Goal: Task Accomplishment & Management: Complete application form

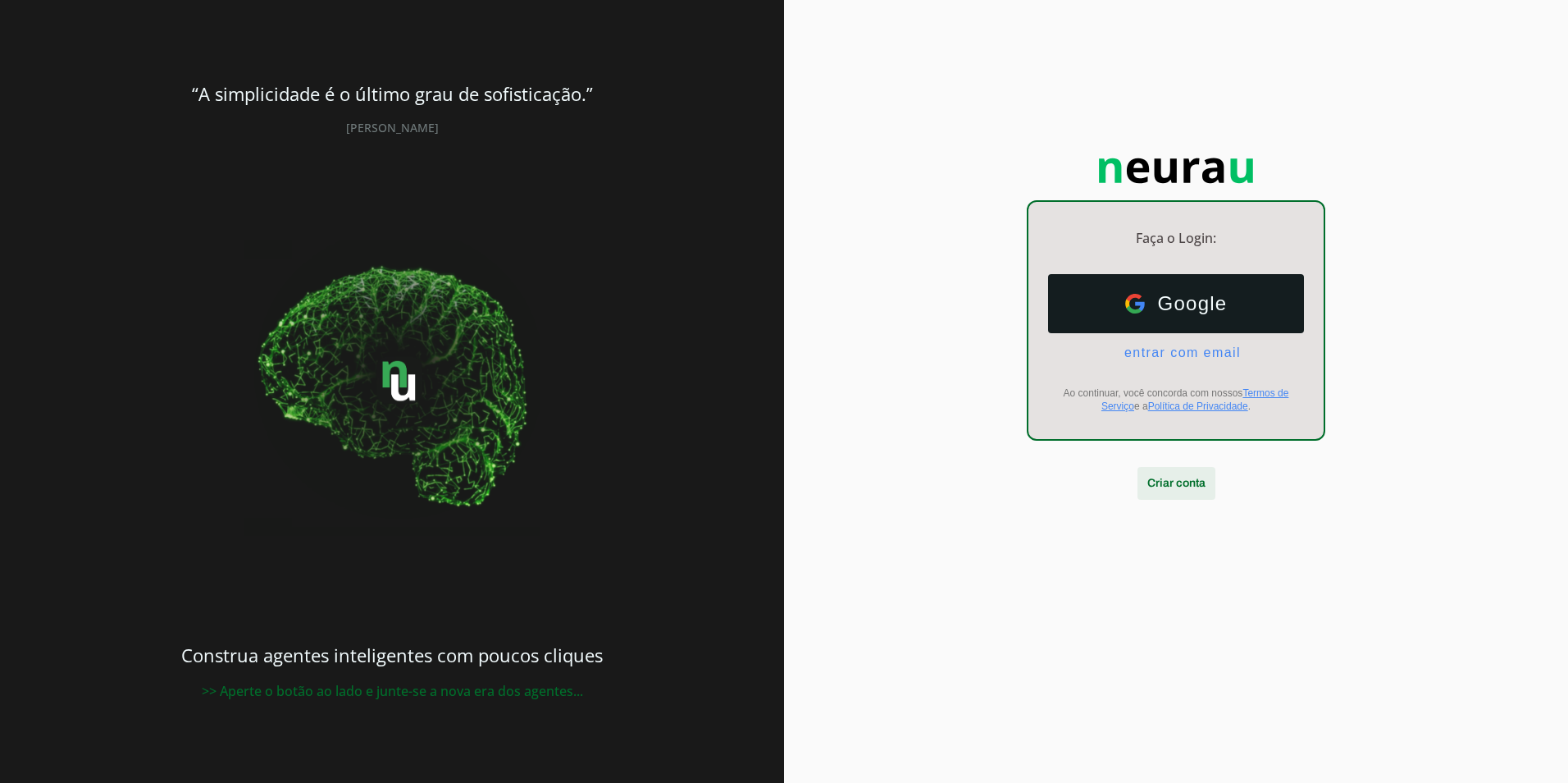
click at [1170, 481] on span at bounding box center [1176, 482] width 78 height 39
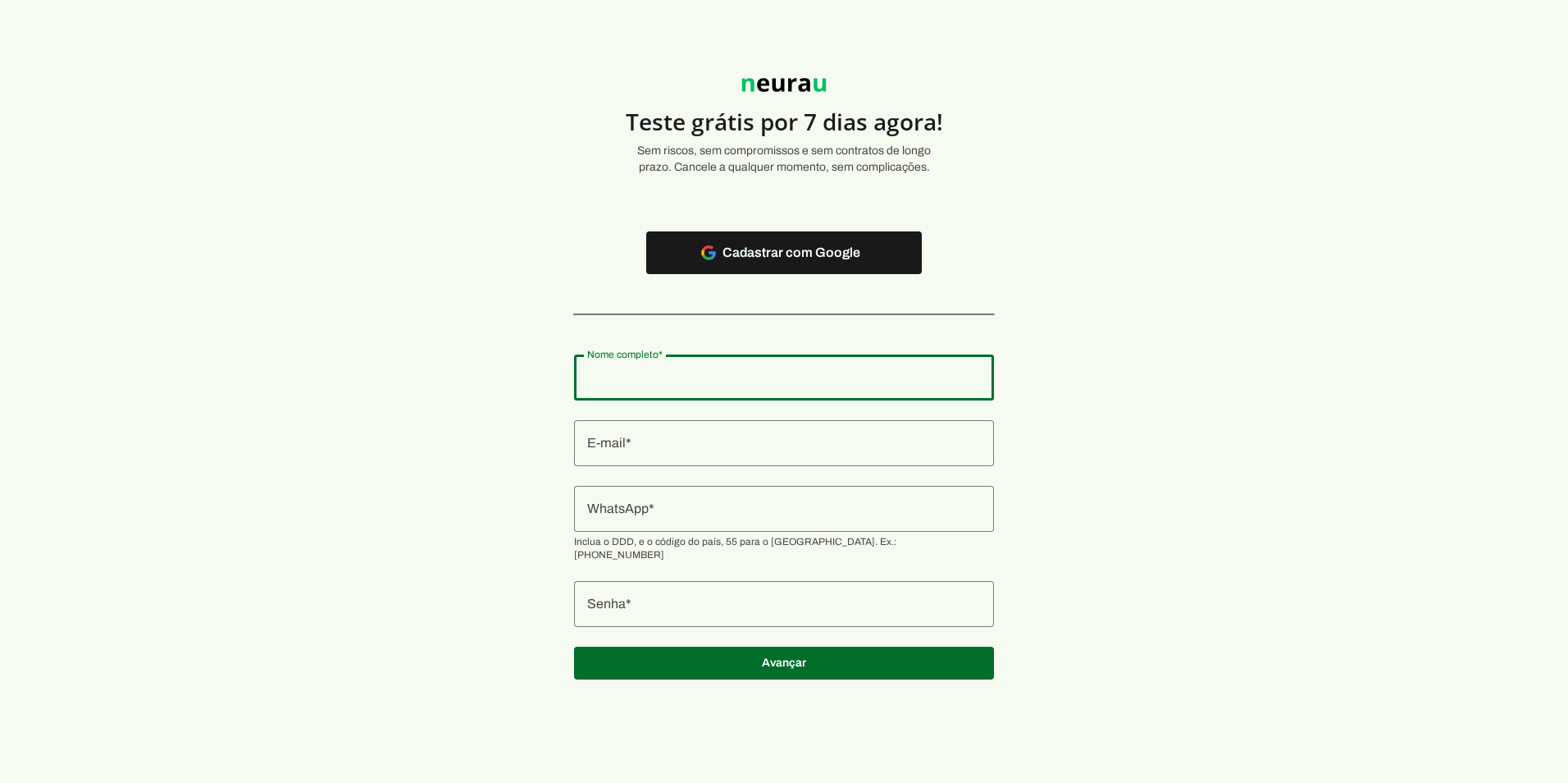
click at [656, 375] on input "Nome completo" at bounding box center [784, 377] width 394 height 20
type input "[PERSON_NAME]"
type md-outlined-text-field "[PERSON_NAME]"
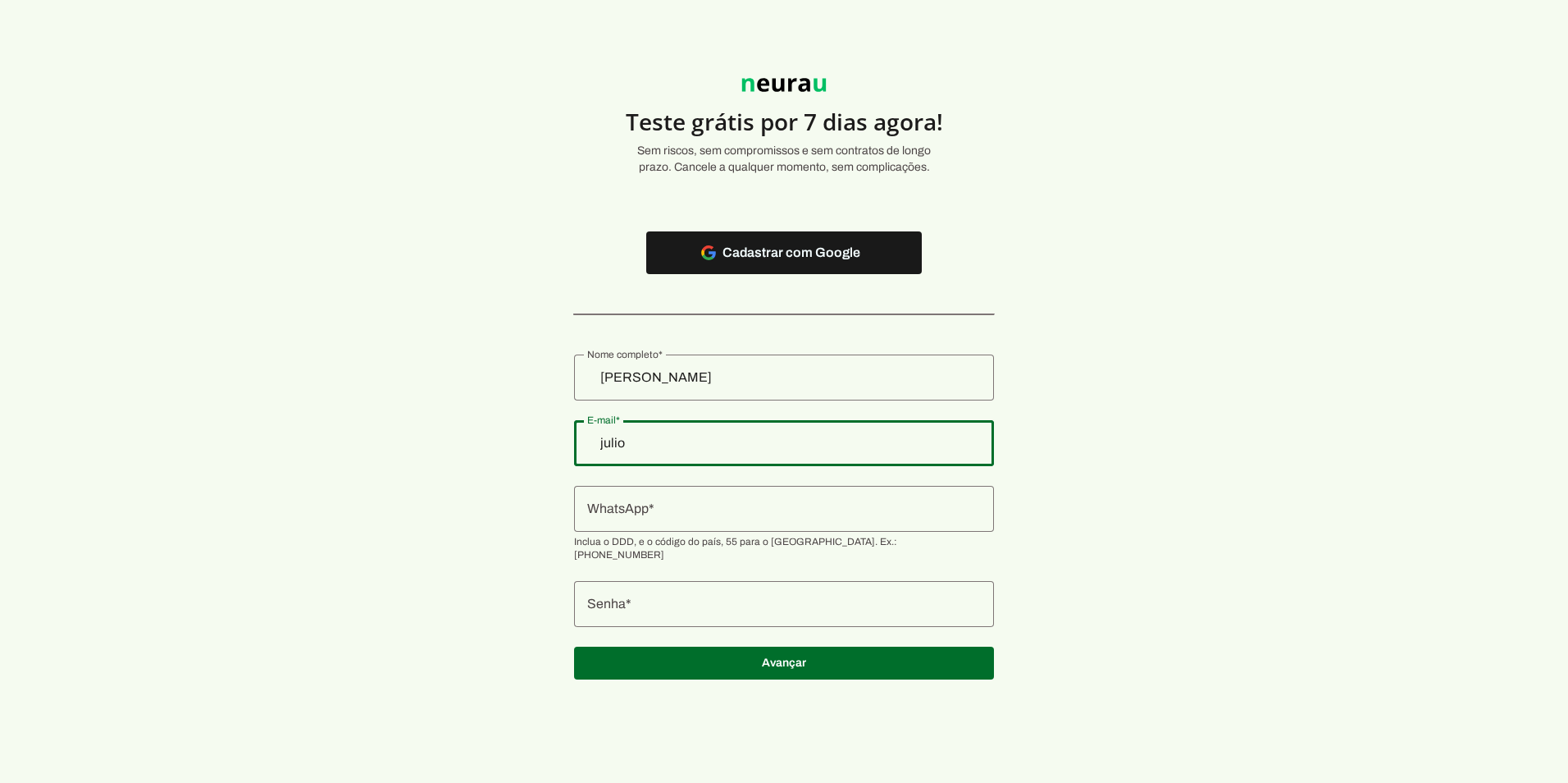
type input "[EMAIL_ADDRESS][DOMAIN_NAME]"
type md-outlined-text-field "[EMAIL_ADDRESS][DOMAIN_NAME]"
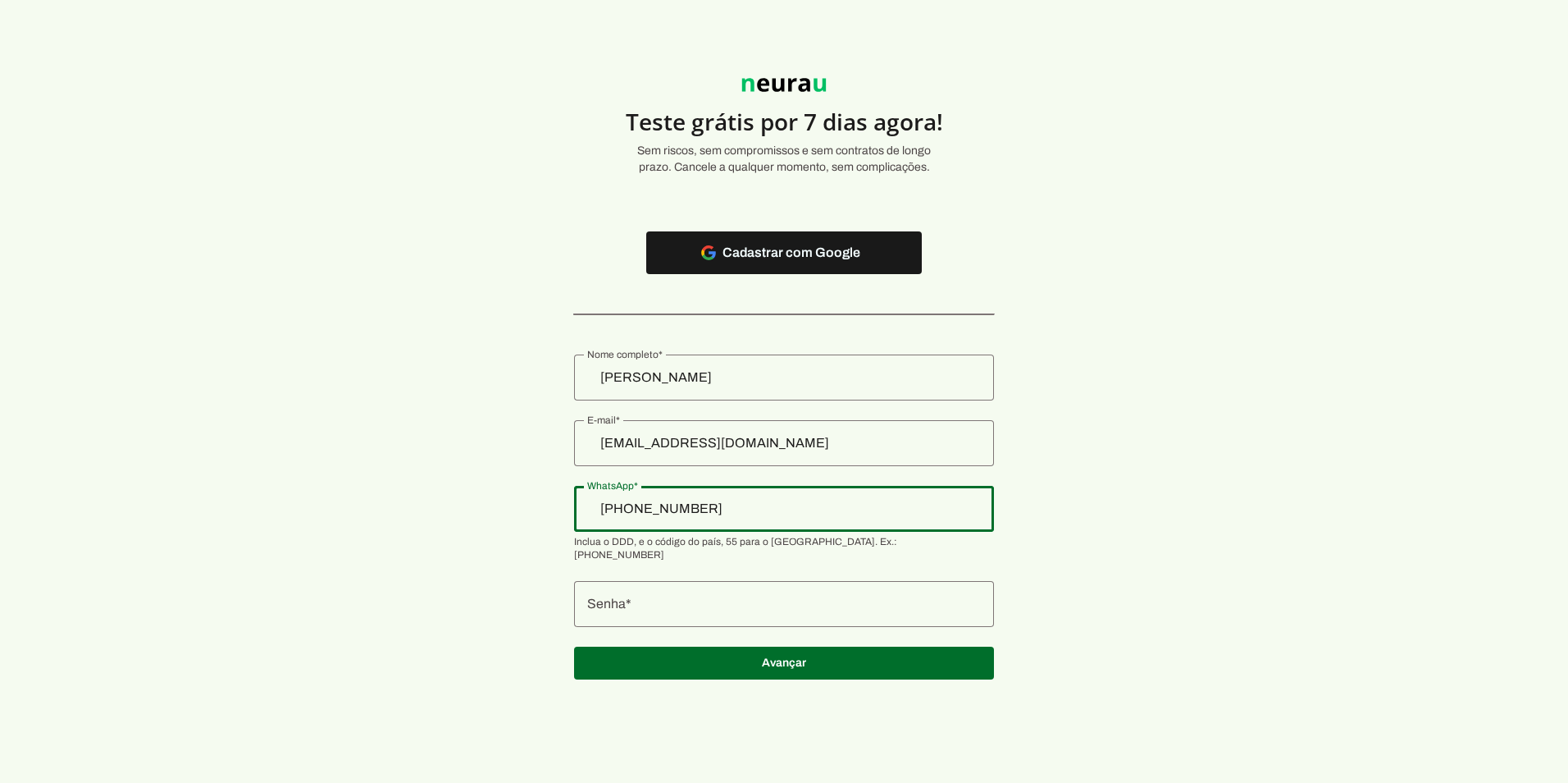
type input "[PHONE_NUMBER]"
type md-outlined-text-field "[PHONE_NUMBER]"
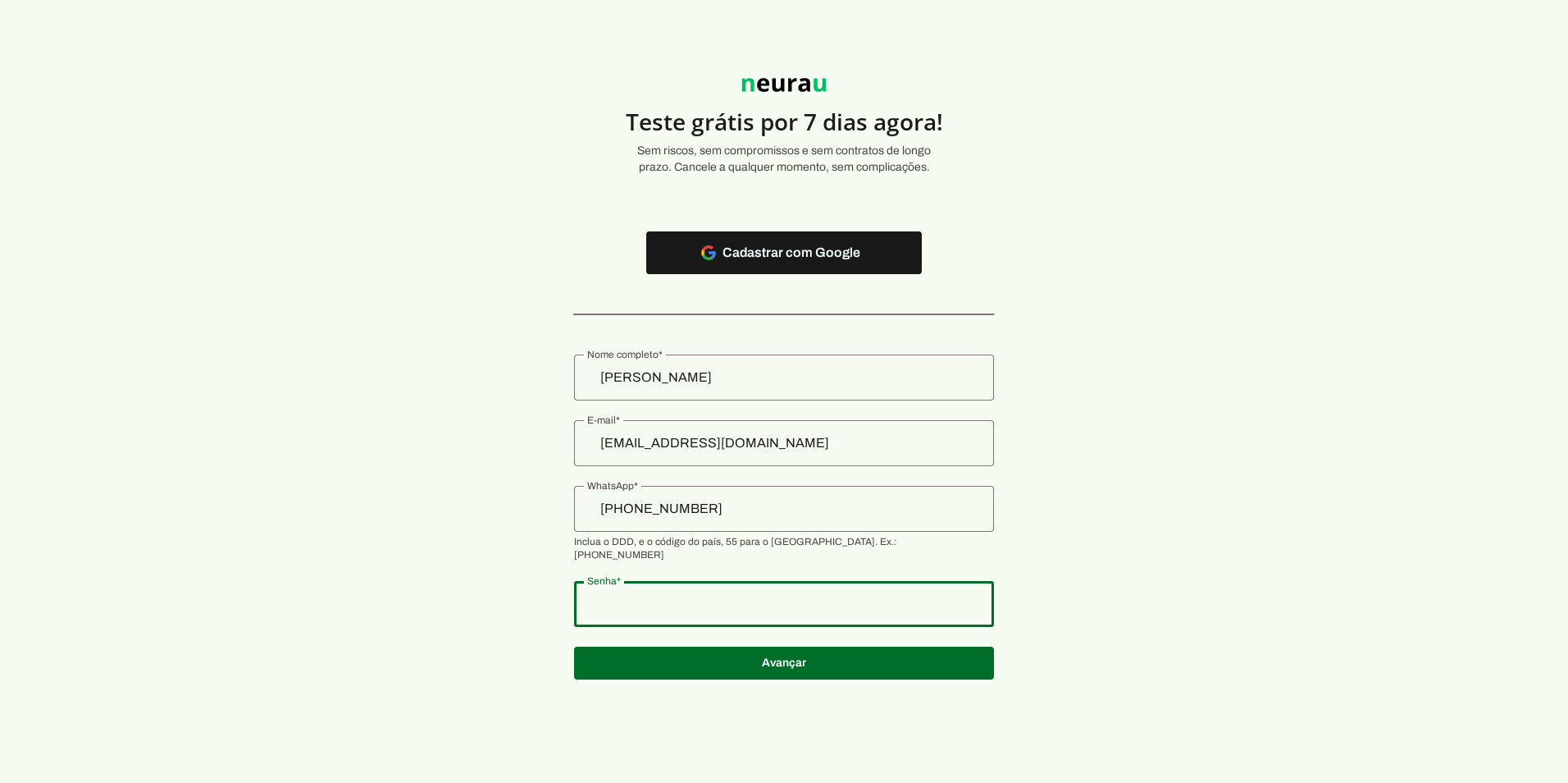
type md-outlined-text-field "@Lucas2011"
click at [766, 645] on span at bounding box center [784, 663] width 420 height 39
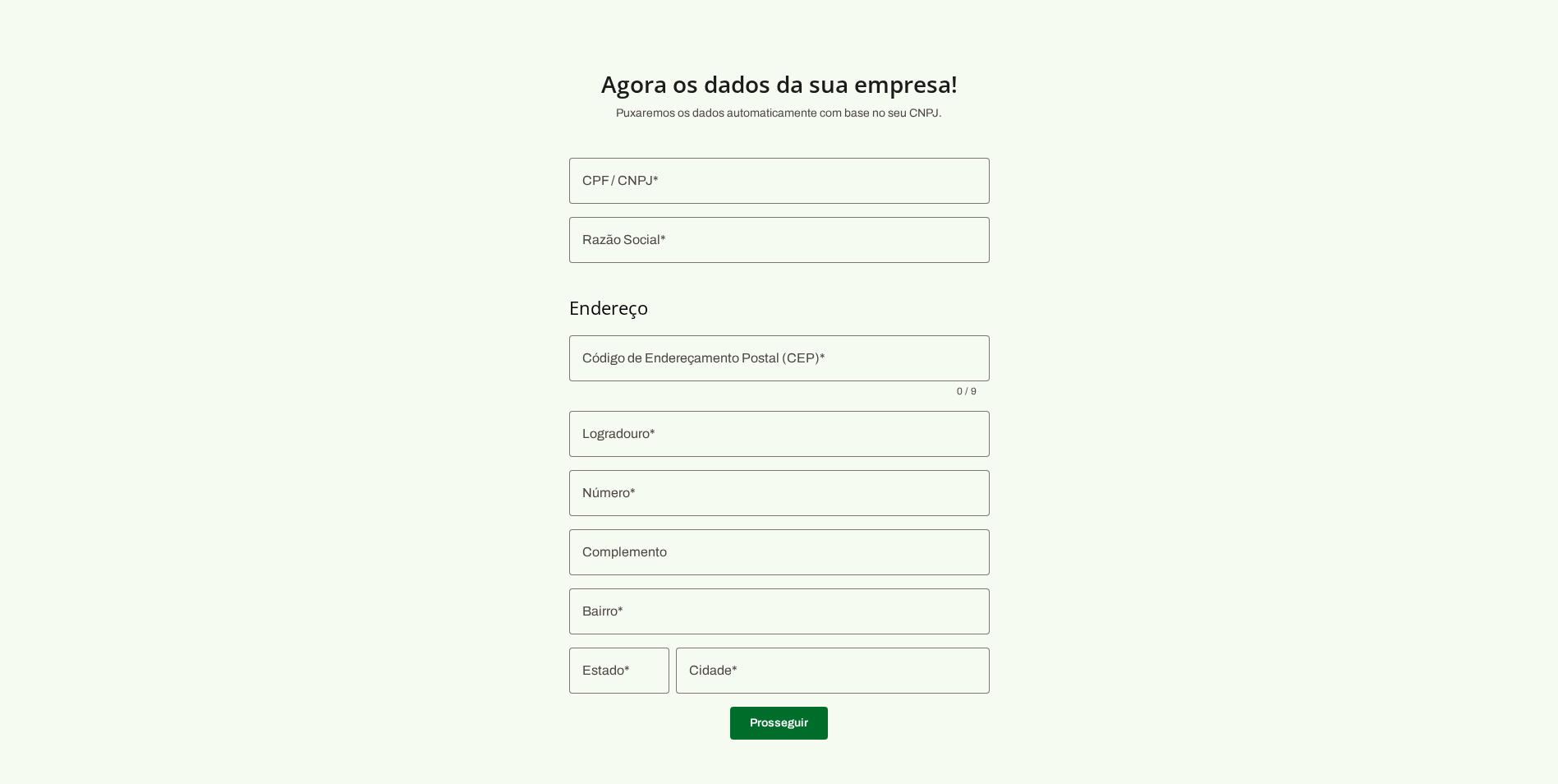
click at [741, 176] on input "CPF / CNPJ" at bounding box center [780, 181] width 395 height 20
type input "54.772.550/0001-58"
type md-outlined-text-field "54.772.550/0001-58"
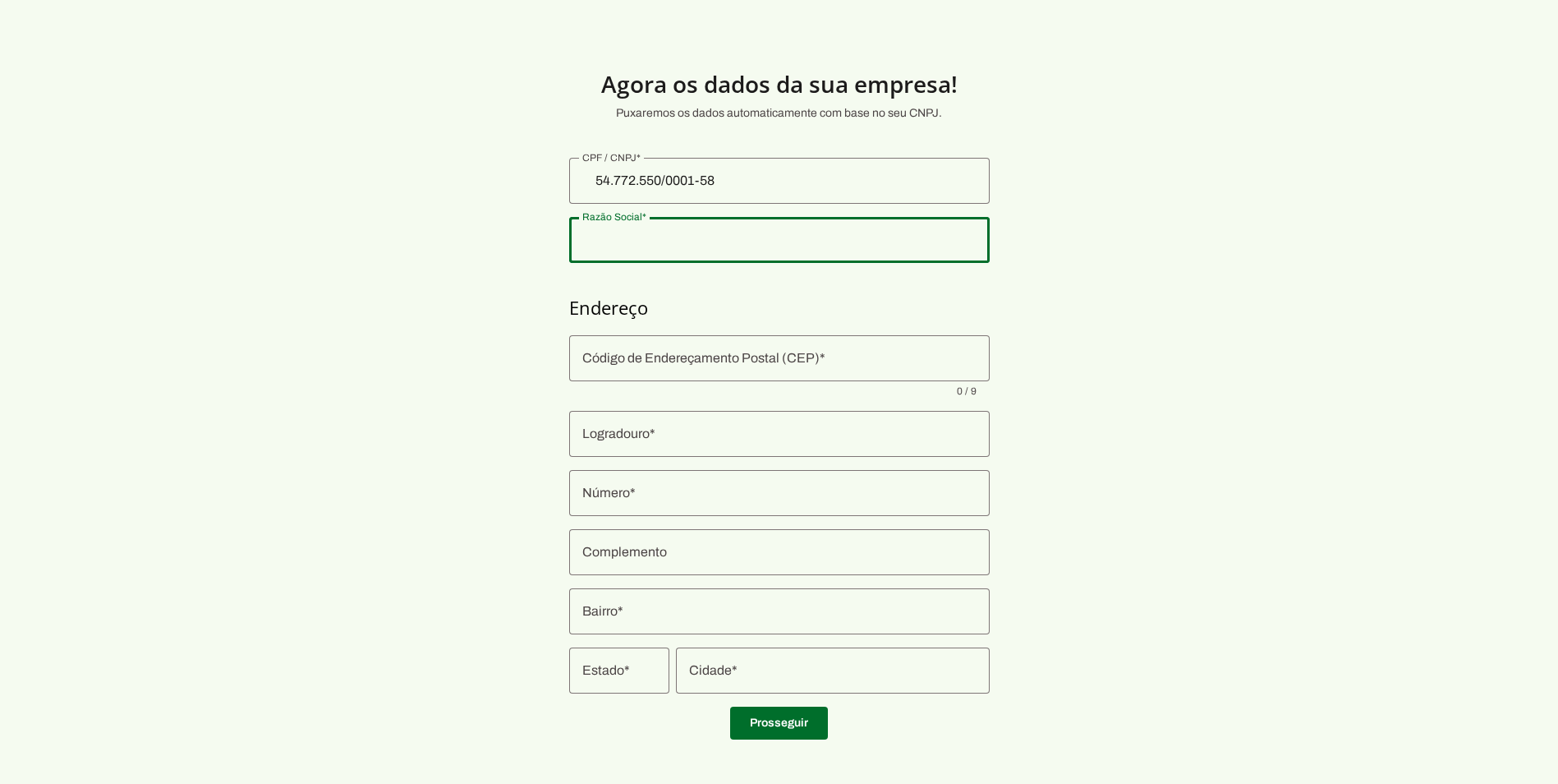
type input "DATAMENTE TECNOLOGIA LTDA"
type input "12030-212"
type input "[GEOGRAPHIC_DATA]"
type input "928"
type input "Sala 309"
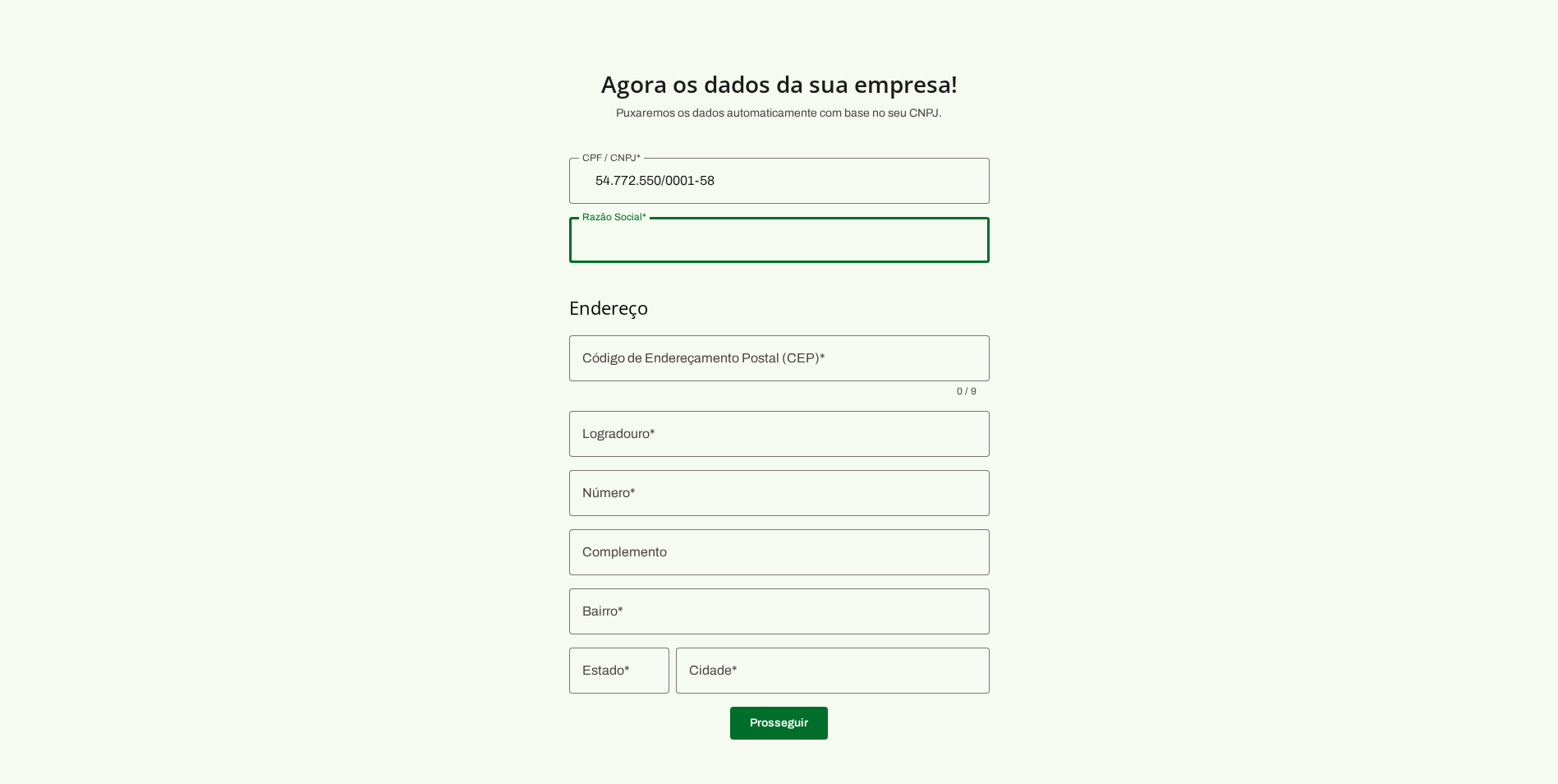
type input "[GEOGRAPHIC_DATA]"
type input "Taubaté"
type input "SP"
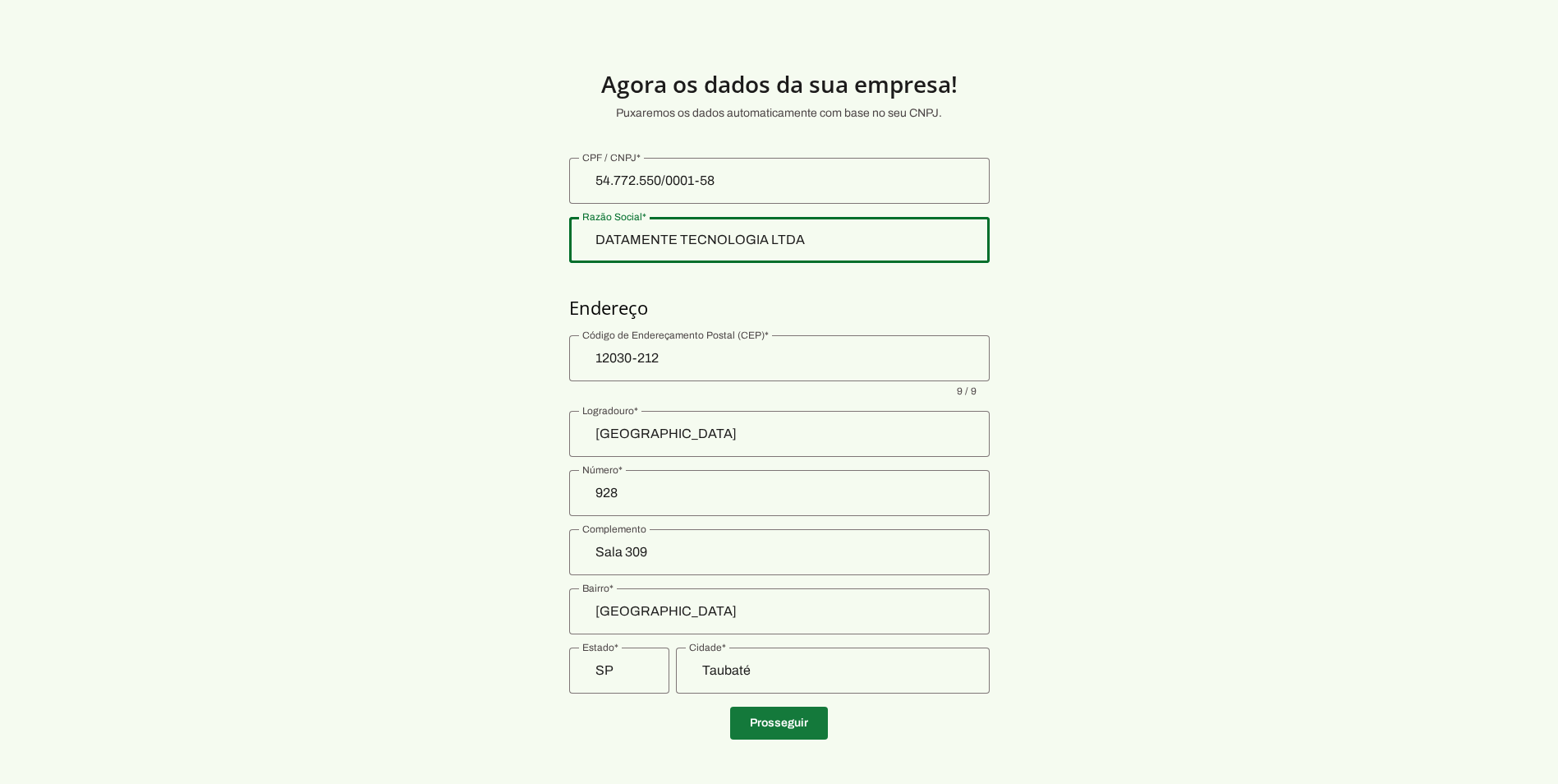
click at [798, 724] on span at bounding box center [779, 722] width 98 height 39
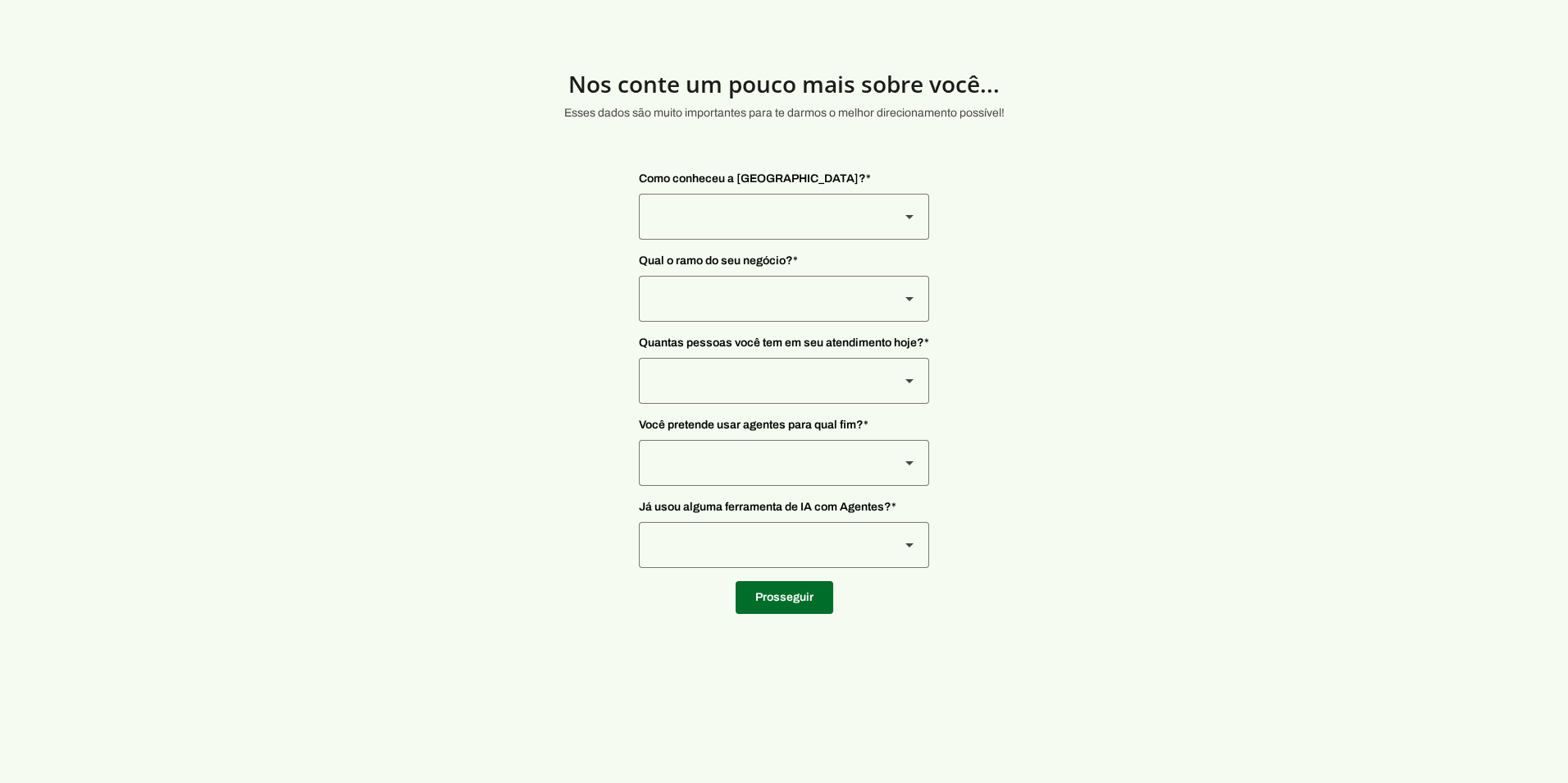
click at [769, 210] on div at bounding box center [763, 216] width 248 height 46
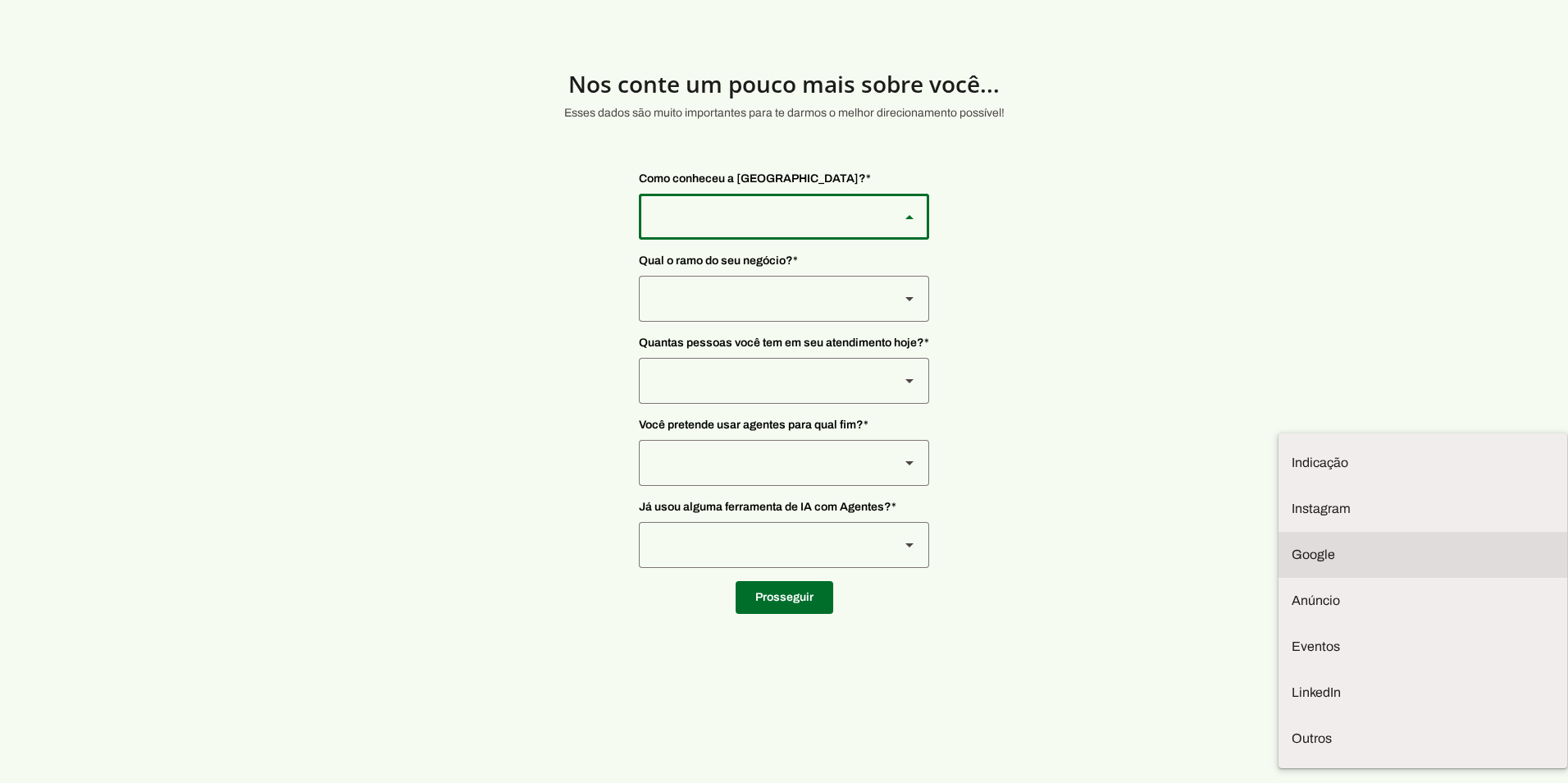
click at [1292, 545] on slot at bounding box center [1423, 555] width 263 height 20
type md-outlined-select "9WSkWP6cpWWKgPH2BWr4"
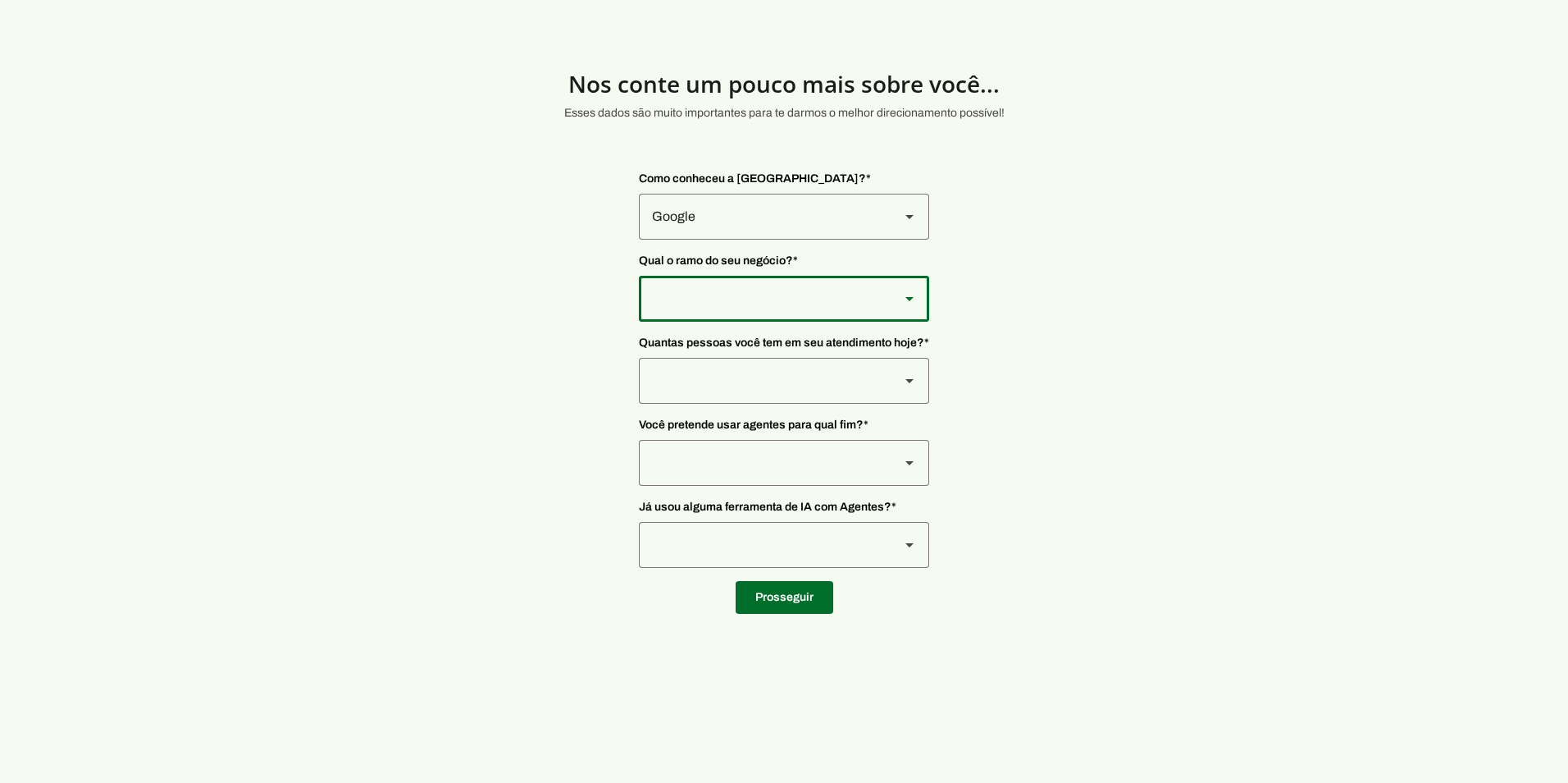
click at [780, 291] on div at bounding box center [763, 298] width 248 height 46
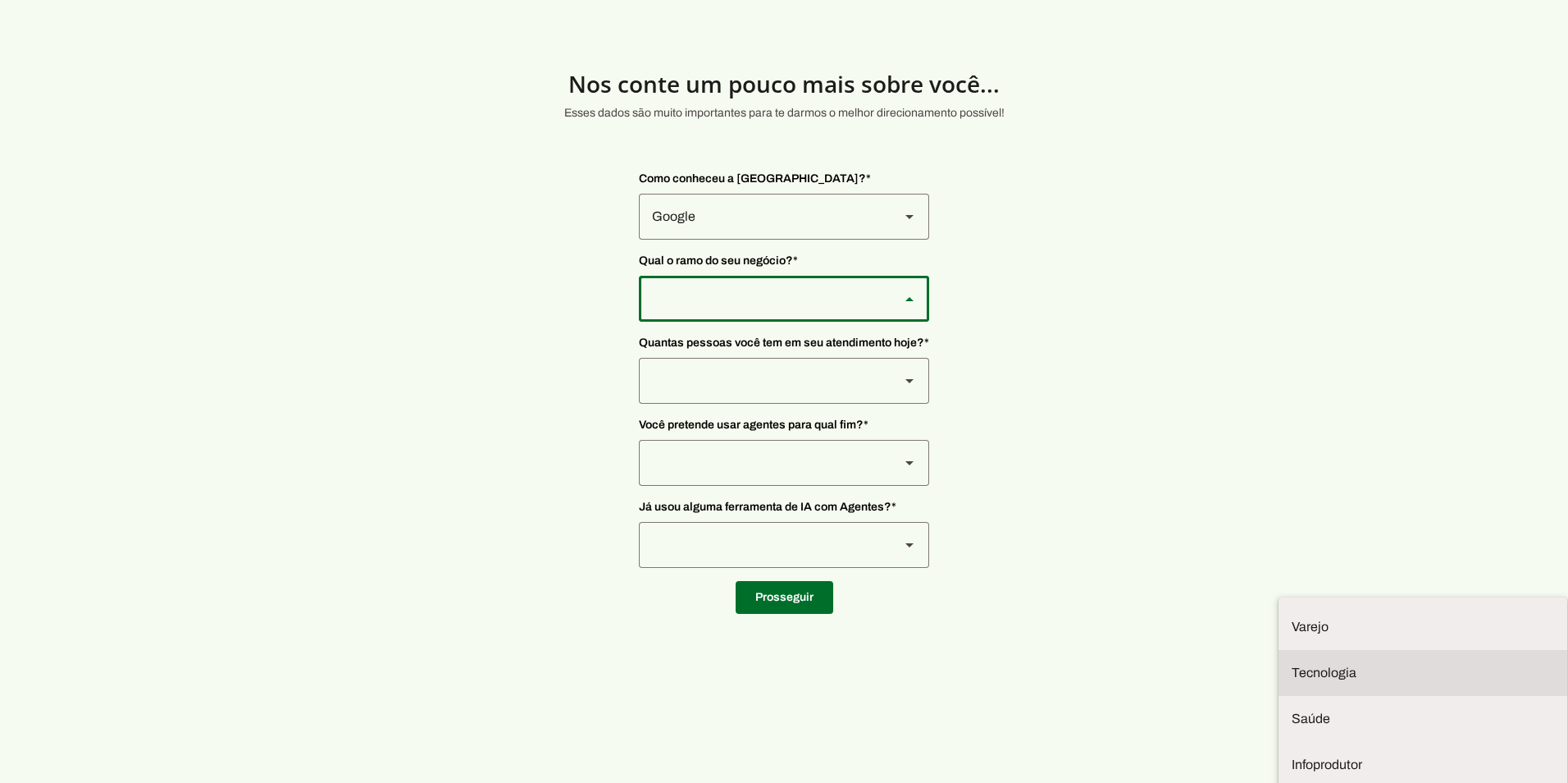
click at [1278, 649] on md-item "Tecnologia" at bounding box center [1423, 672] width 289 height 46
type md-outlined-select "yMXRdQFYaeQlqGHqqohr"
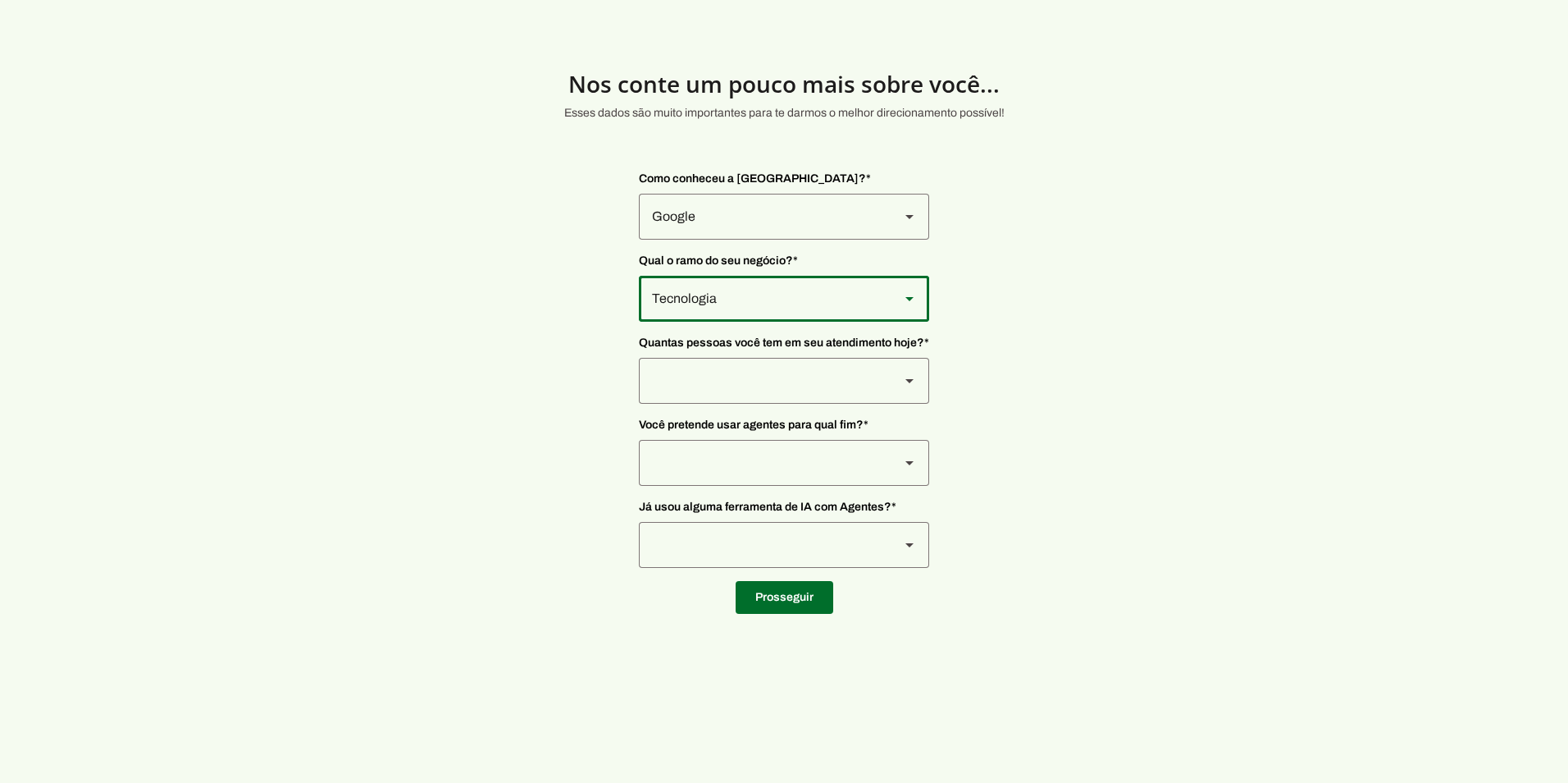
click at [748, 374] on div at bounding box center [763, 381] width 248 height 46
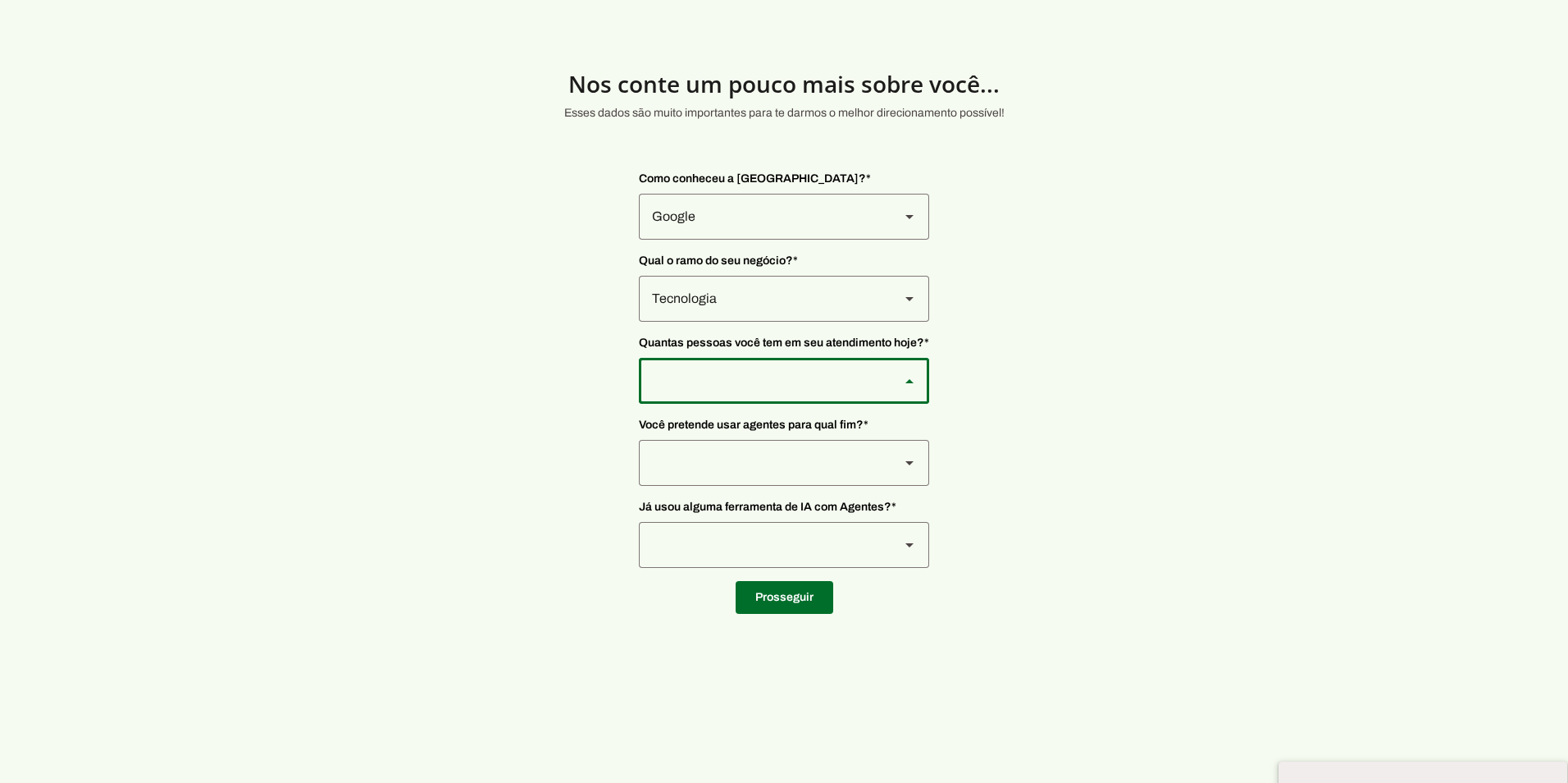
type md-outlined-select "FOzKi9x0vVjVX6xa4f60"
click at [749, 460] on div at bounding box center [763, 462] width 248 height 46
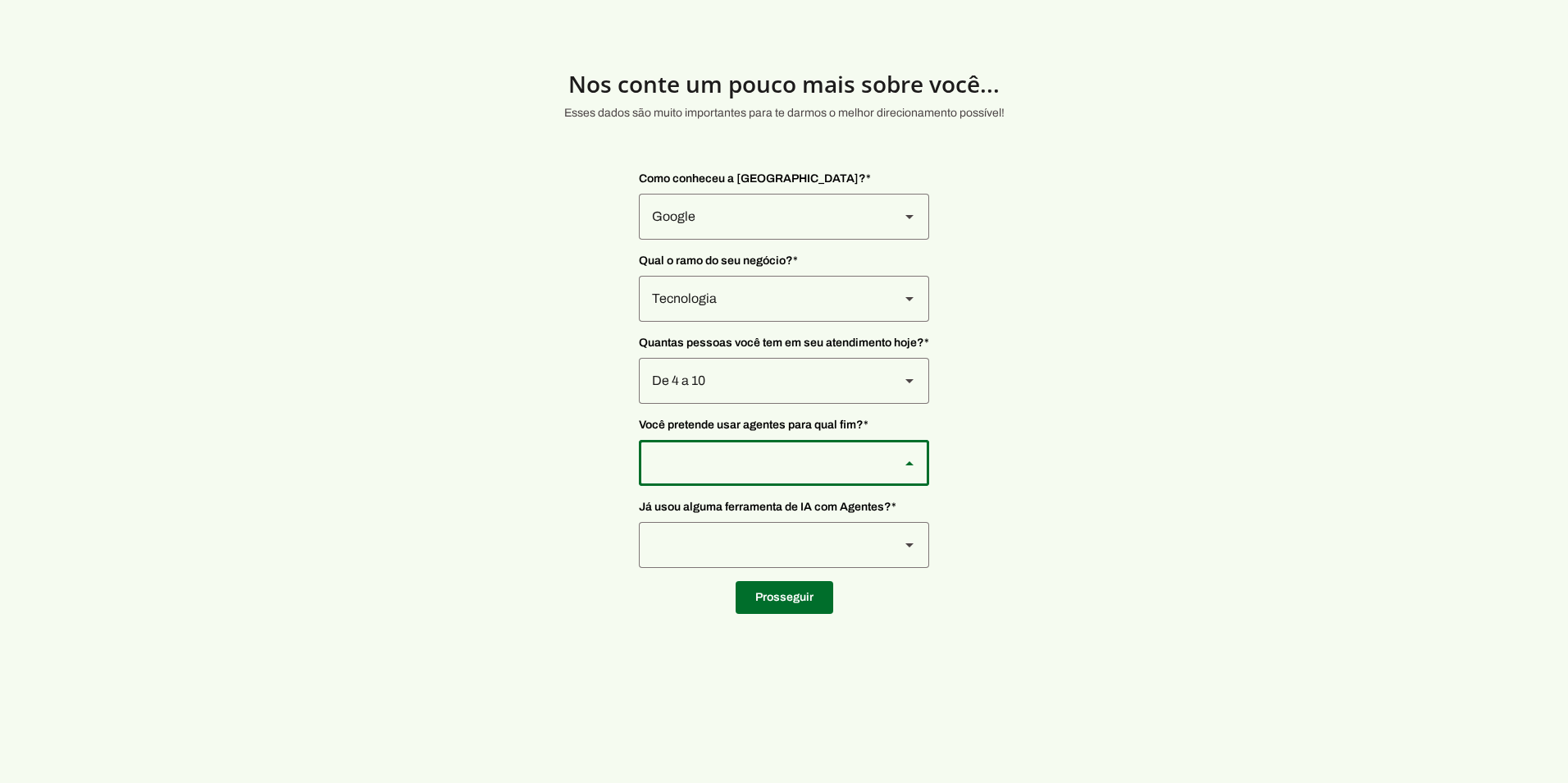
type md-outlined-select "bUA4yatWensZFNJNn8wK"
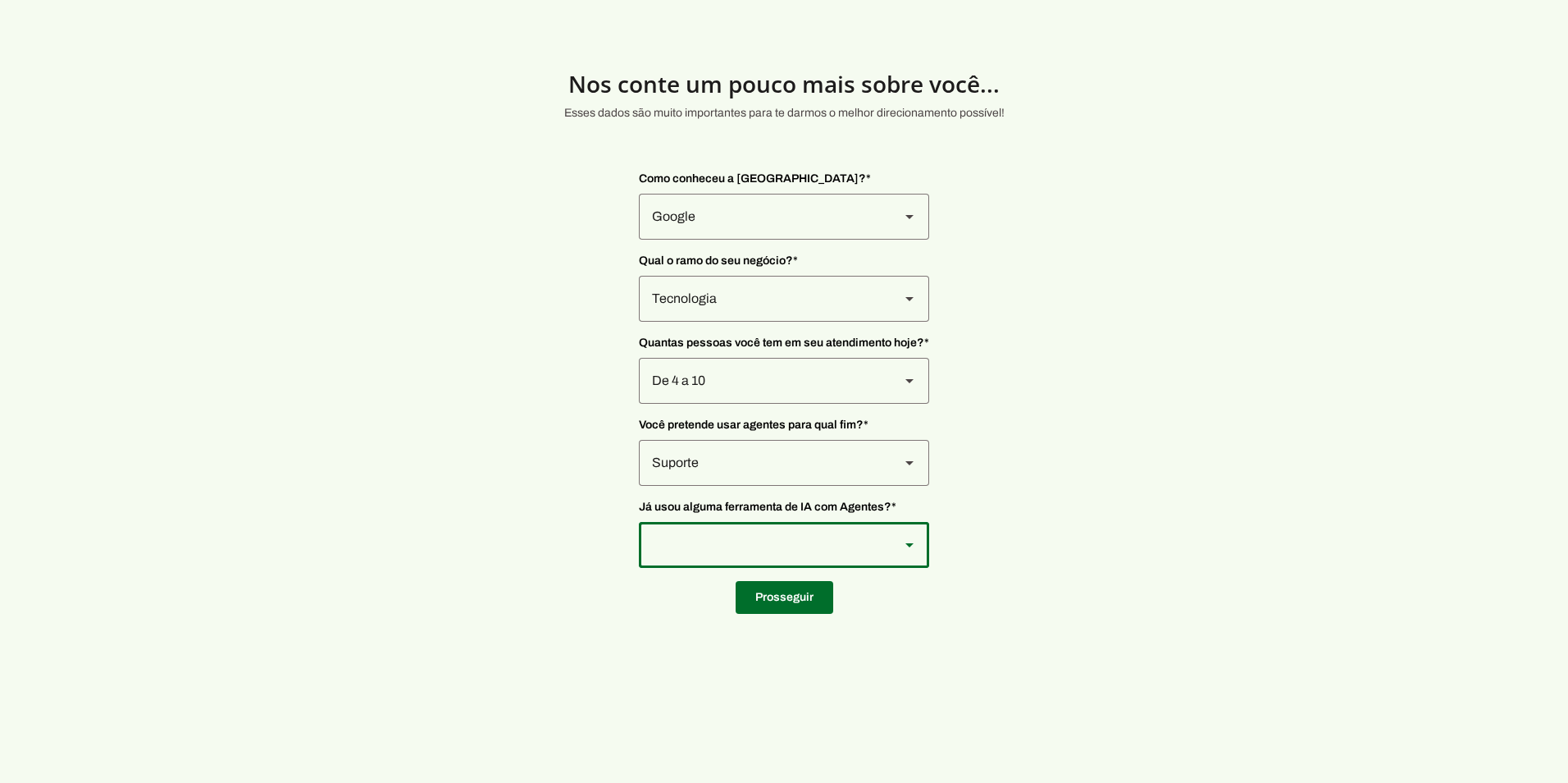
click at [736, 551] on div at bounding box center [763, 544] width 248 height 46
type md-outlined-select "YJTivUP5LYteilvK0BaA"
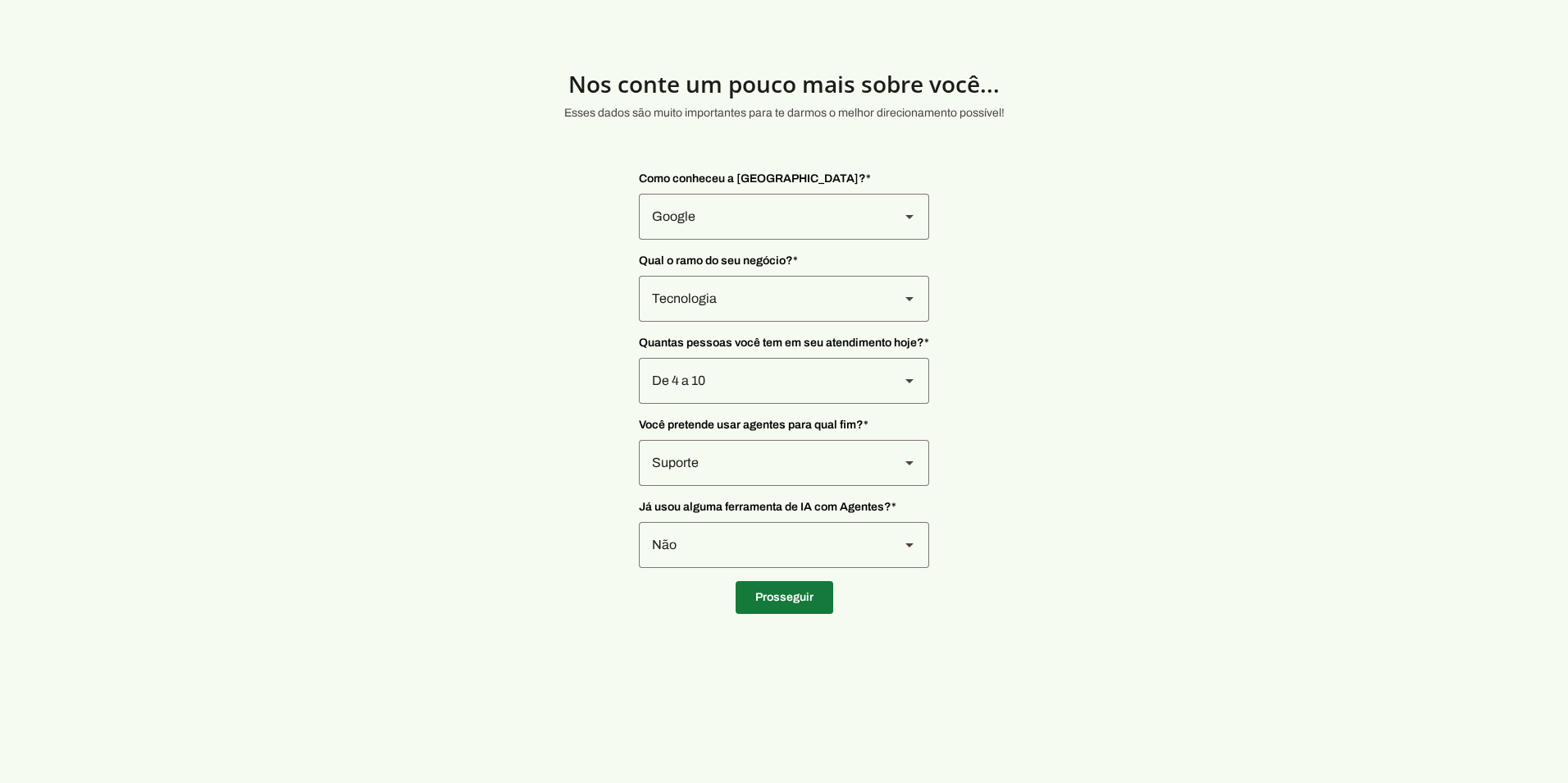
click at [774, 603] on span at bounding box center [784, 597] width 98 height 39
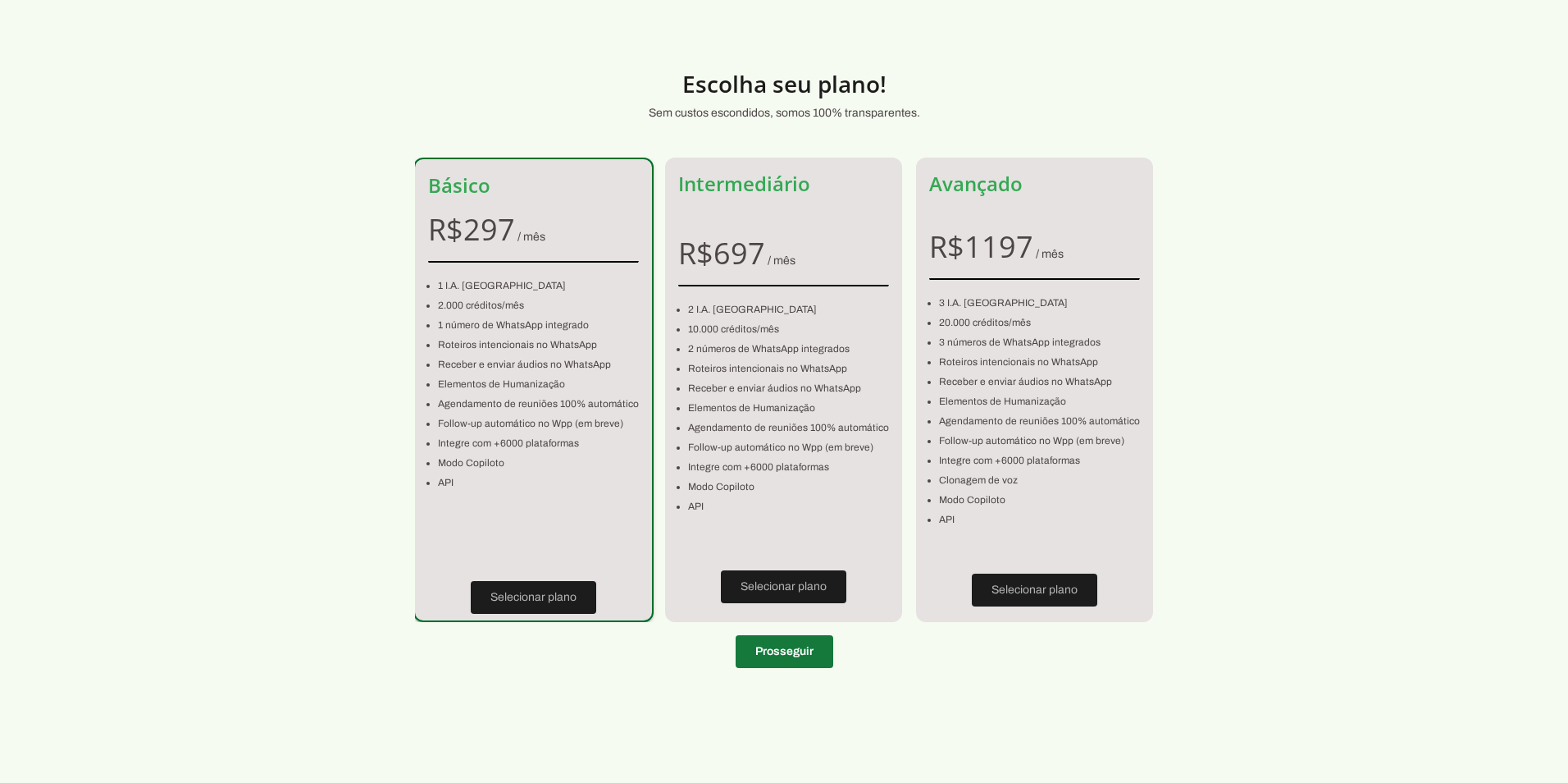
click at [791, 640] on span at bounding box center [784, 651] width 98 height 39
type input "12030-212"
type input "[GEOGRAPHIC_DATA]"
type input "928"
type input "Sala 309"
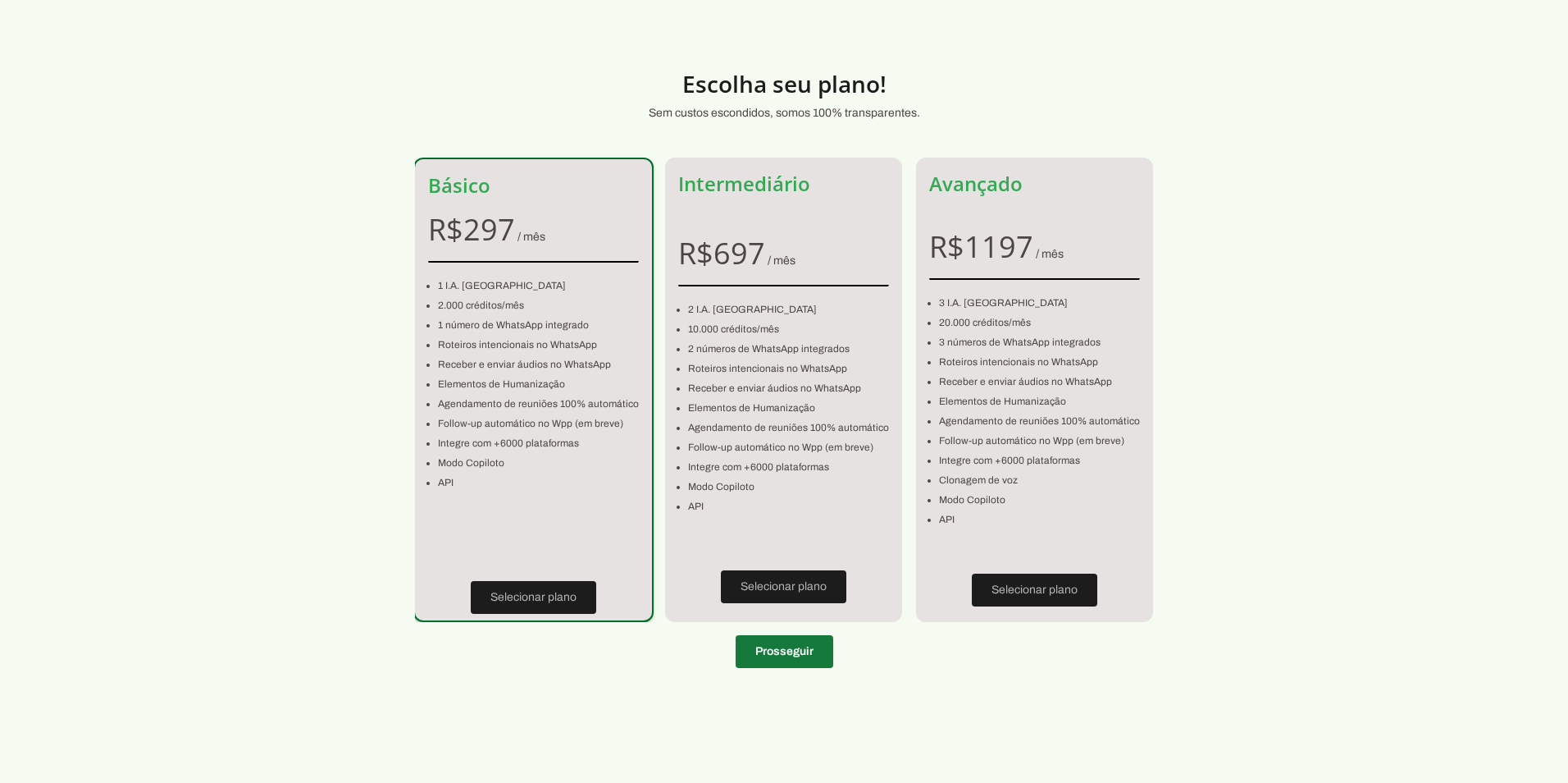
type input "[GEOGRAPHIC_DATA]"
type input "Taubaté"
type input "SP"
type input "54.772.550/0001-58"
type input "[PHONE_NUMBER]"
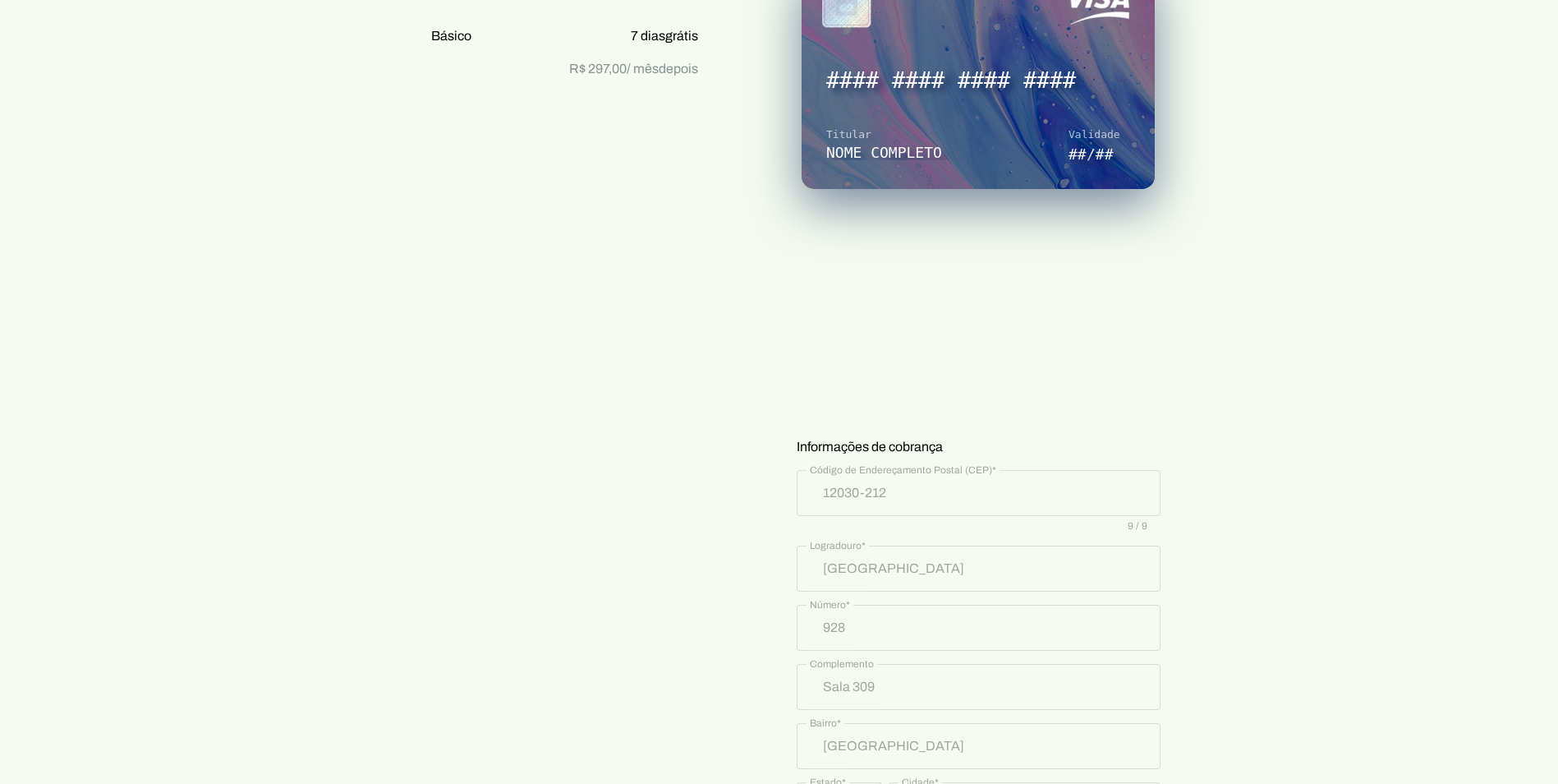
scroll to position [643, 0]
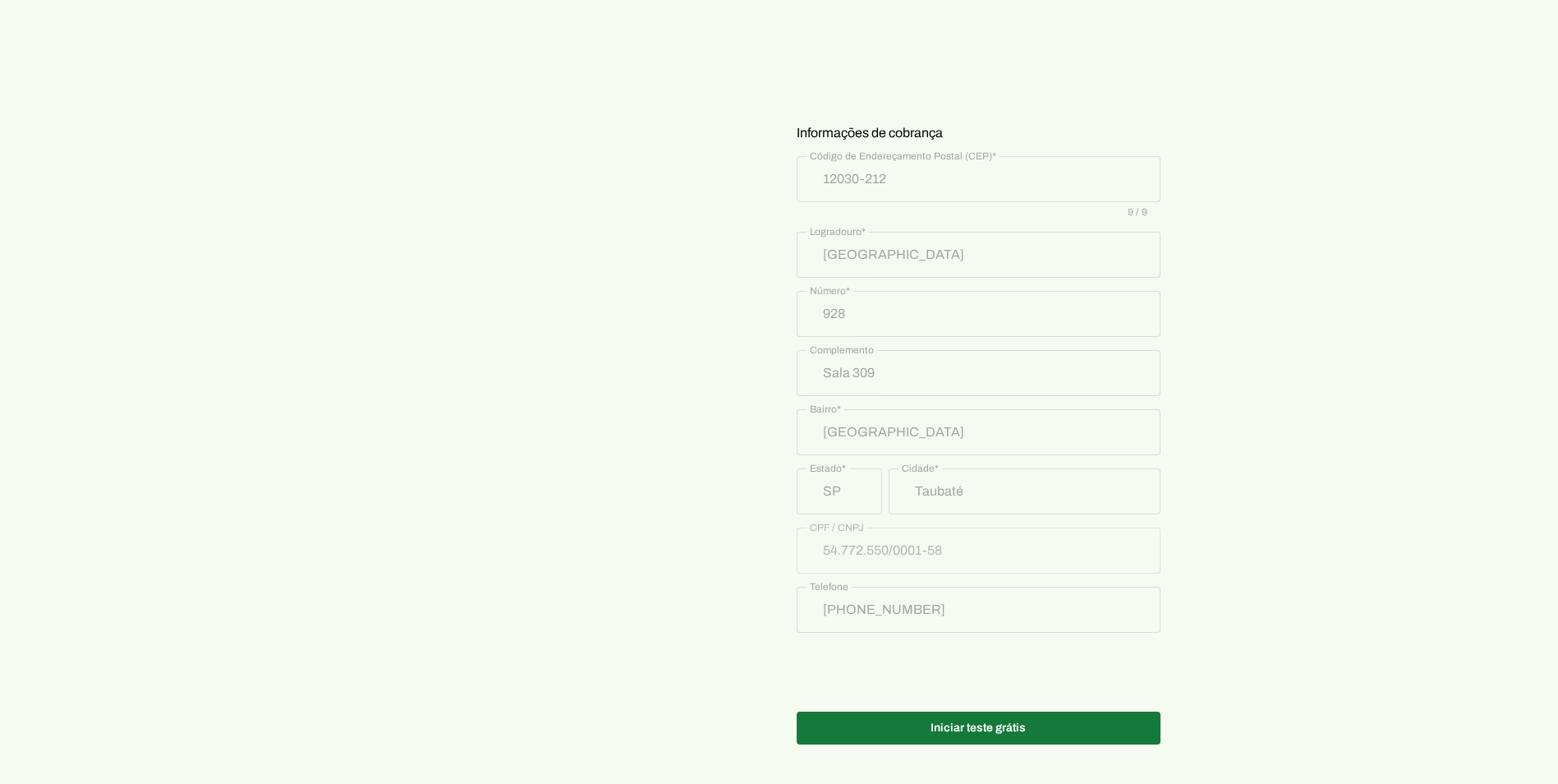
click at [995, 739] on span at bounding box center [978, 727] width 364 height 39
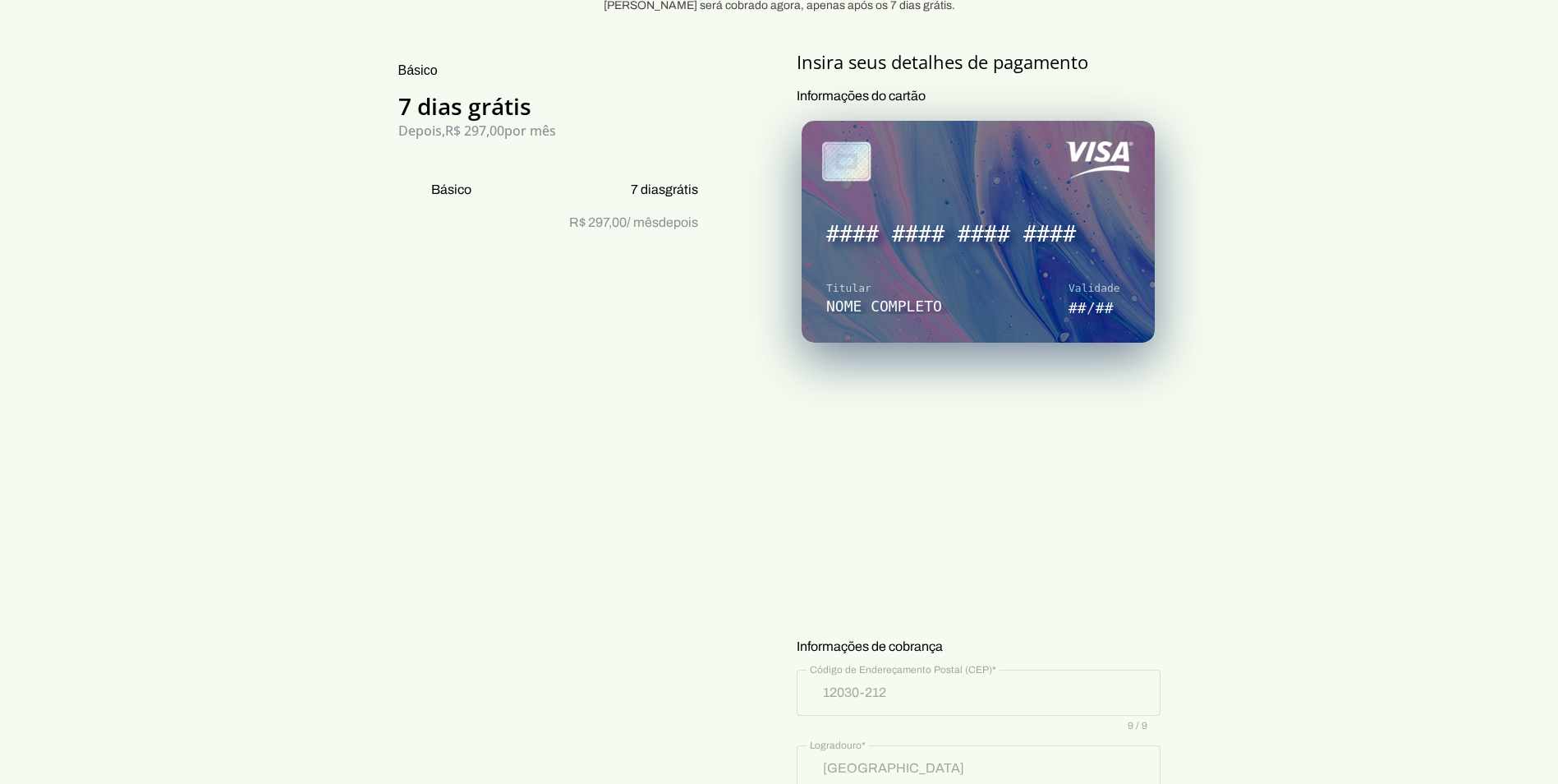
scroll to position [183, 0]
